Goal: Navigation & Orientation: Find specific page/section

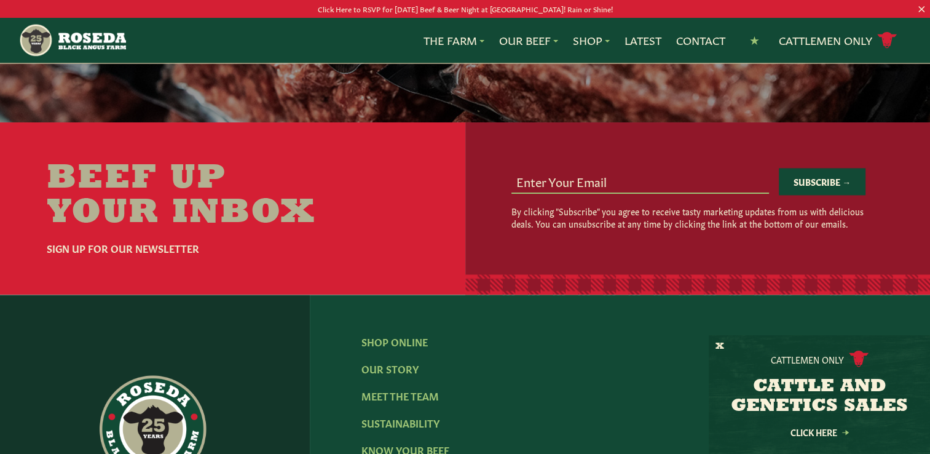
scroll to position [1718, 0]
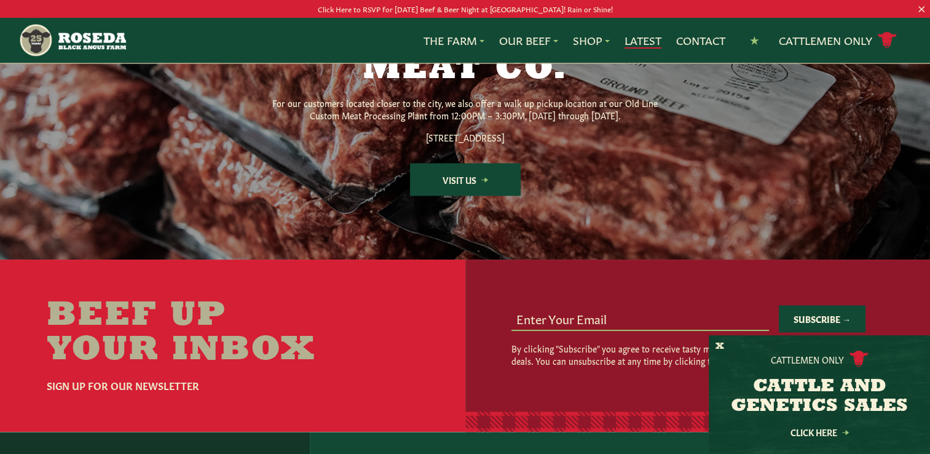
click at [644, 38] on link "Latest" at bounding box center [643, 41] width 37 height 16
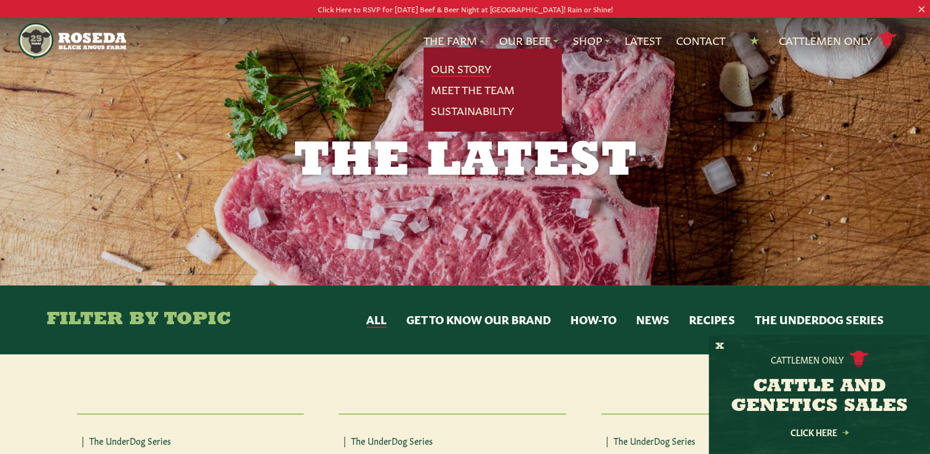
click at [452, 63] on link "Our Story" at bounding box center [461, 69] width 60 height 16
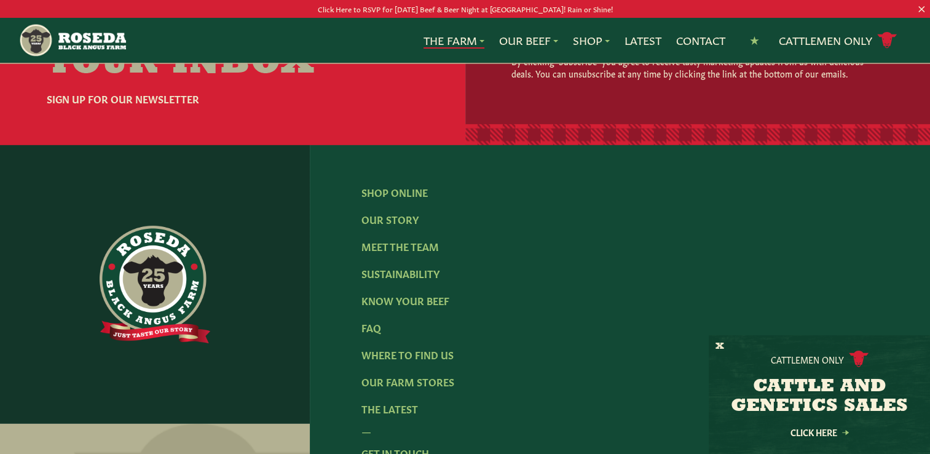
scroll to position [3811, 0]
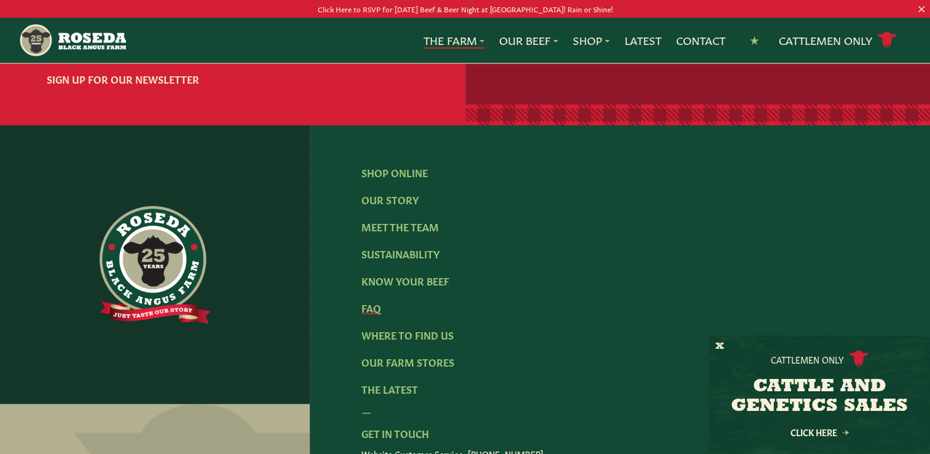
click at [366, 301] on link "FAQ" at bounding box center [371, 308] width 20 height 14
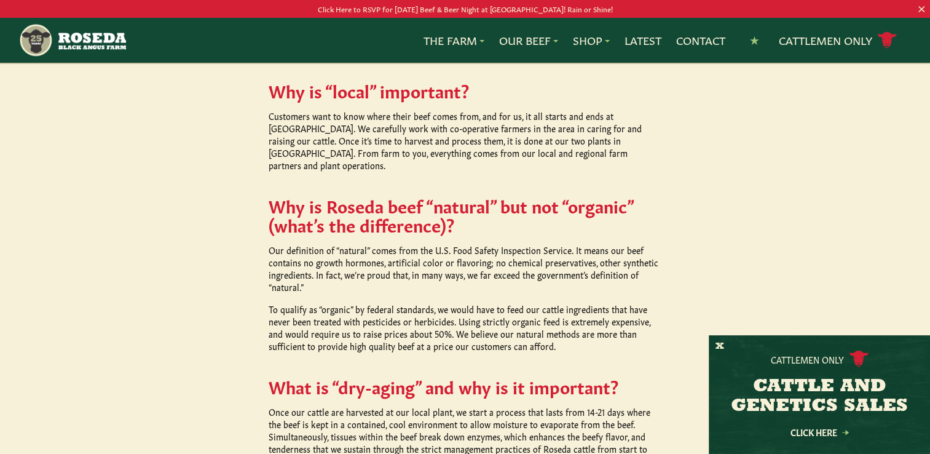
scroll to position [799, 0]
